Goal: Task Accomplishment & Management: Manage account settings

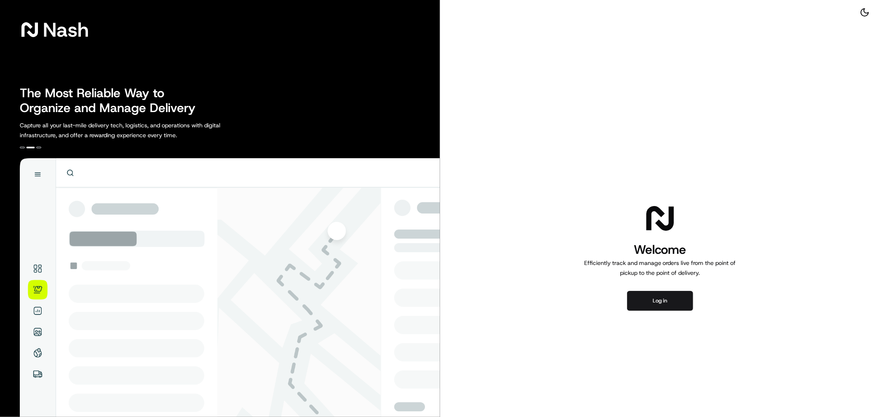
click at [72, 37] on span "Nash" at bounding box center [66, 29] width 46 height 16
click at [66, 29] on span "Nash" at bounding box center [66, 29] width 46 height 16
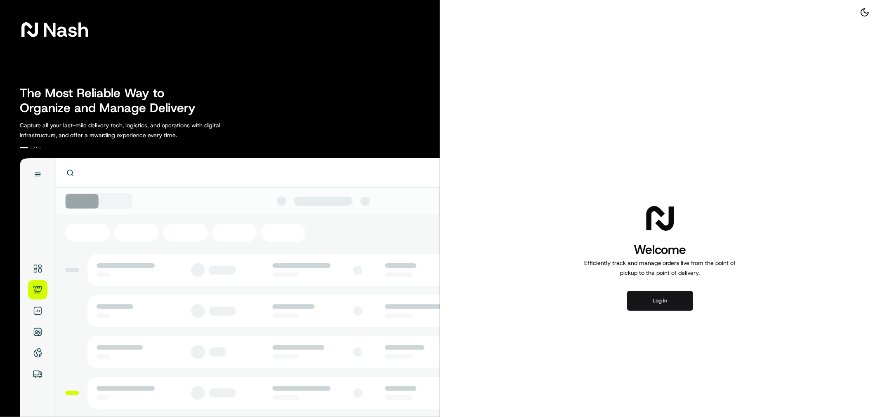
click at [652, 305] on button "Log in" at bounding box center [660, 301] width 66 height 20
